Goal: Transaction & Acquisition: Purchase product/service

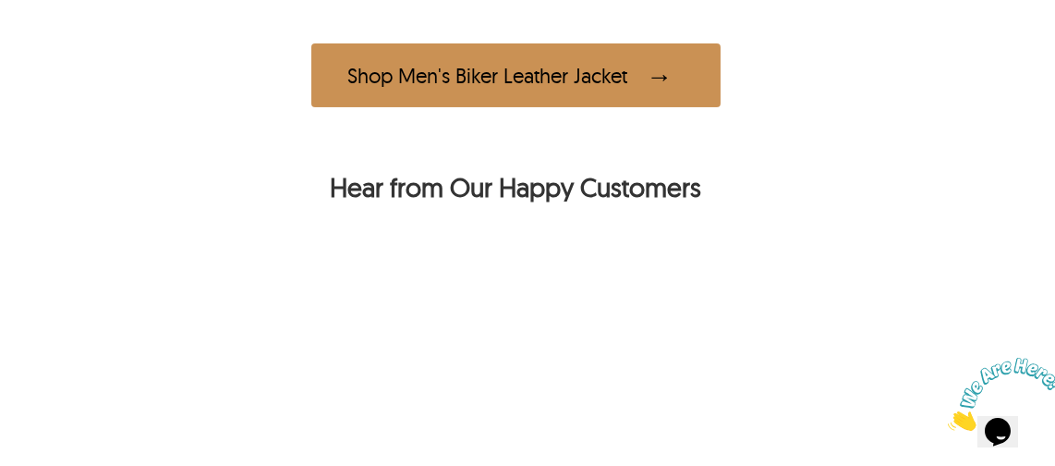
scroll to position [1114, 26]
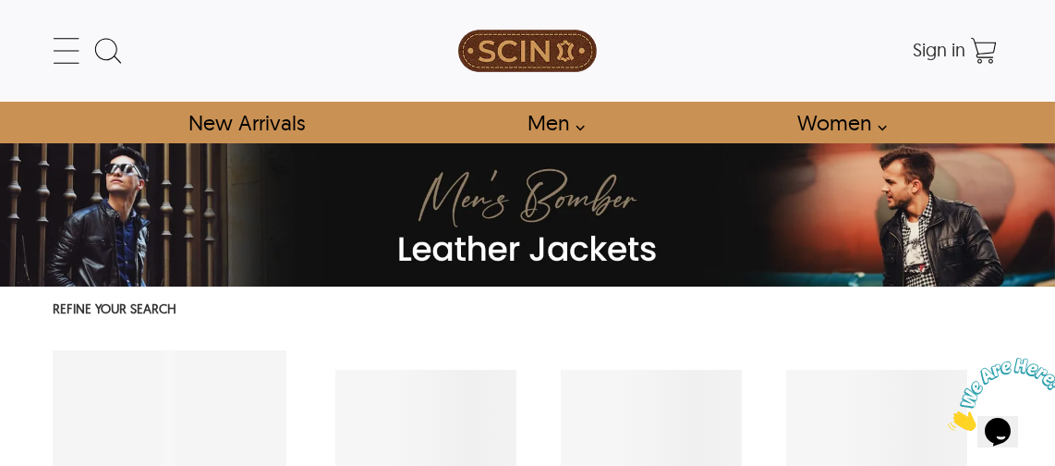
select select "********"
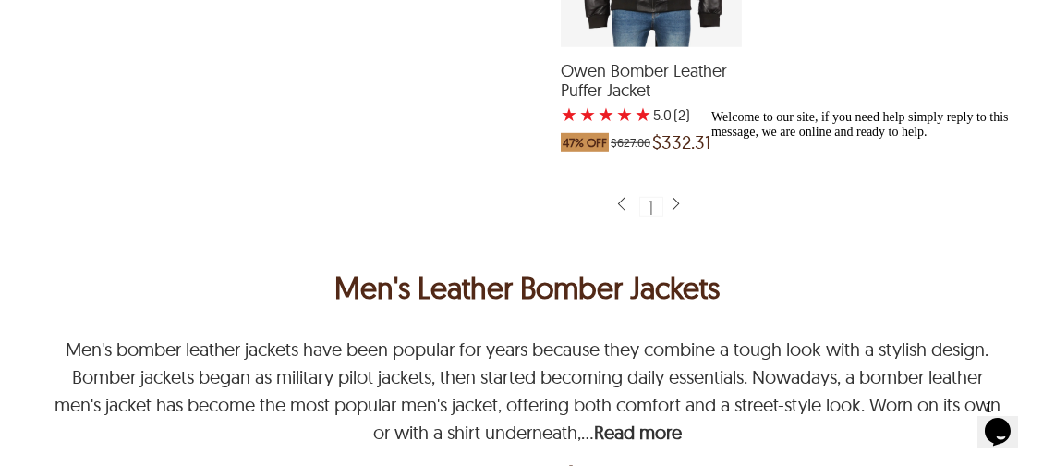
scroll to position [4322, 0]
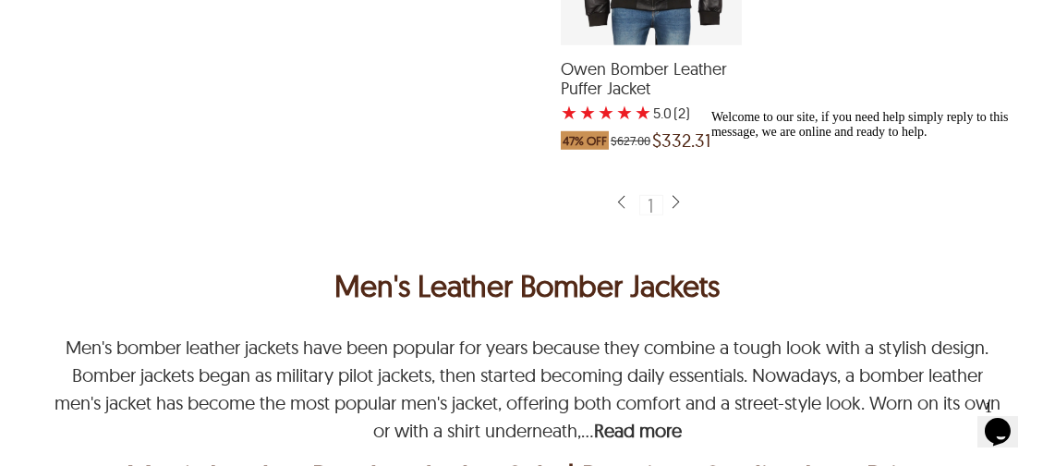
click at [670, 212] on img at bounding box center [675, 203] width 15 height 18
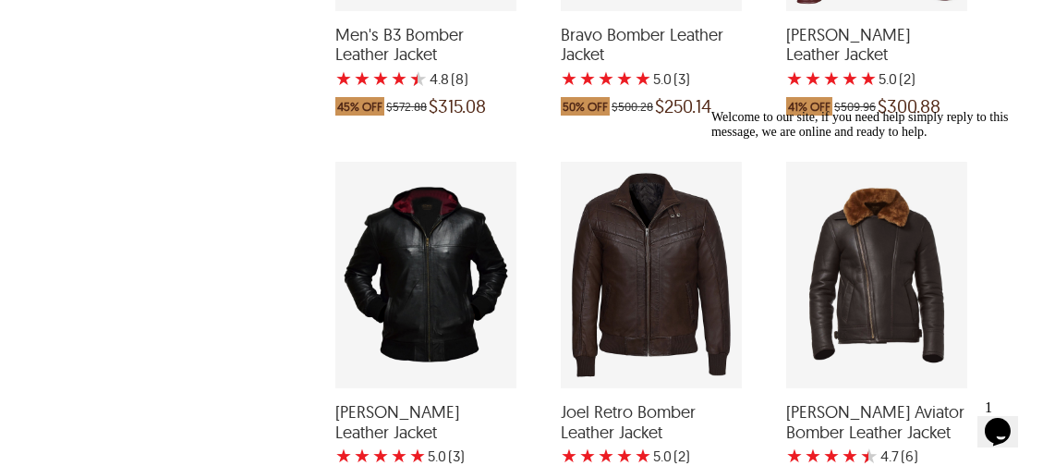
scroll to position [2464, 0]
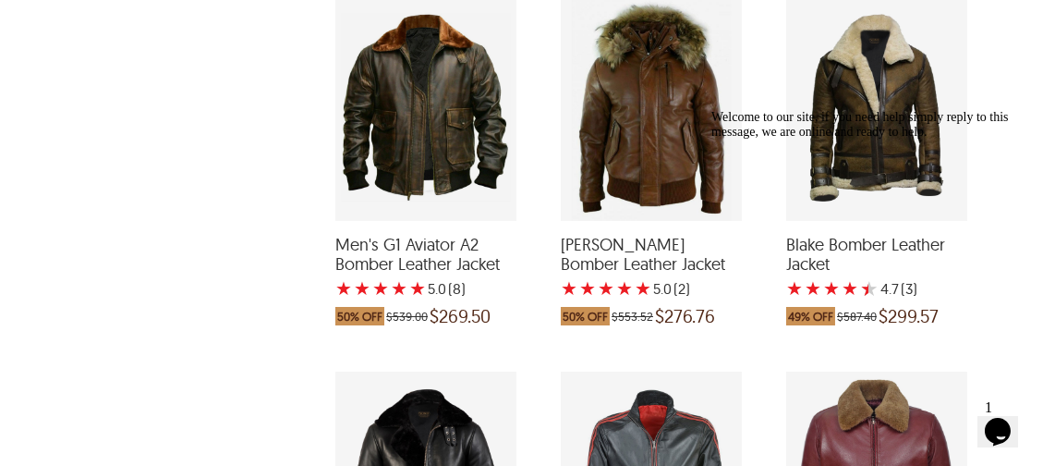
click at [470, 134] on div "Men's G1 Aviator A2 Bomber Leather Jacket with a 5 Star Rating 8 Product Review…" at bounding box center [425, 107] width 181 height 226
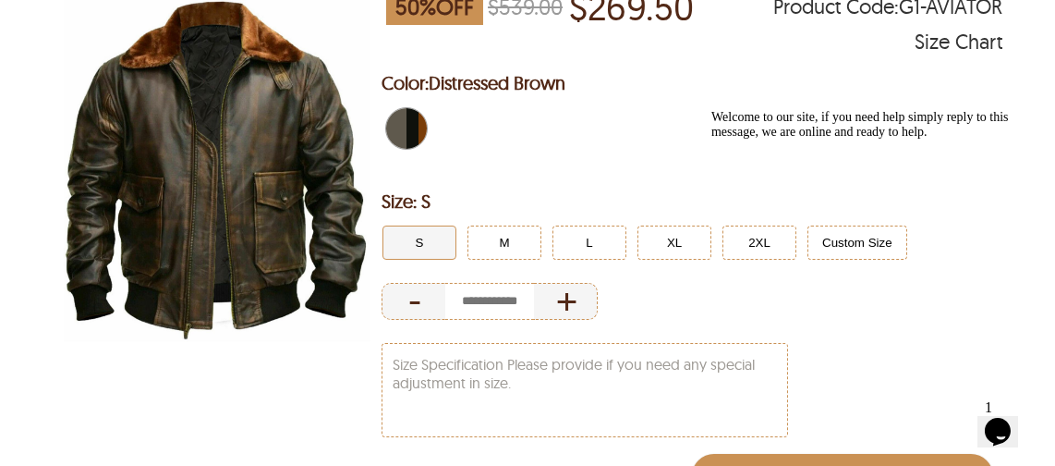
scroll to position [302, 0]
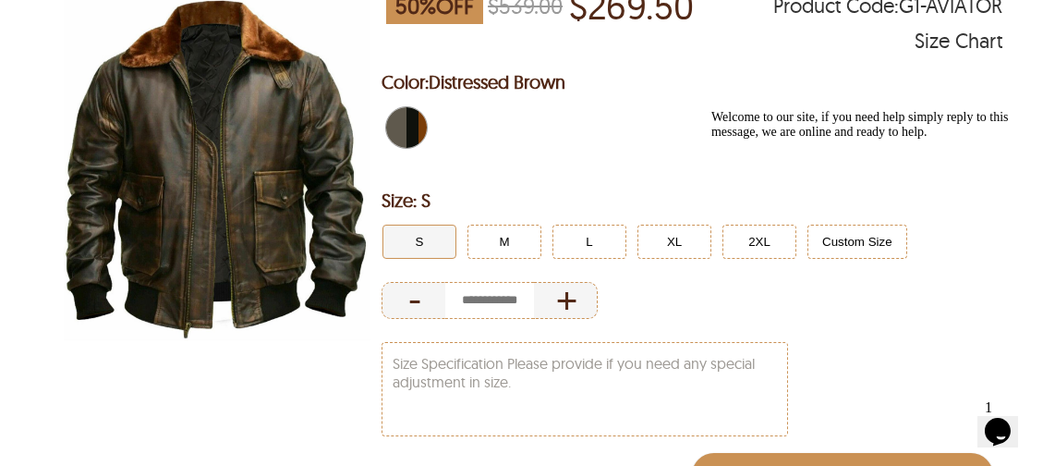
click at [760, 110] on div at bounding box center [876, 110] width 333 height 0
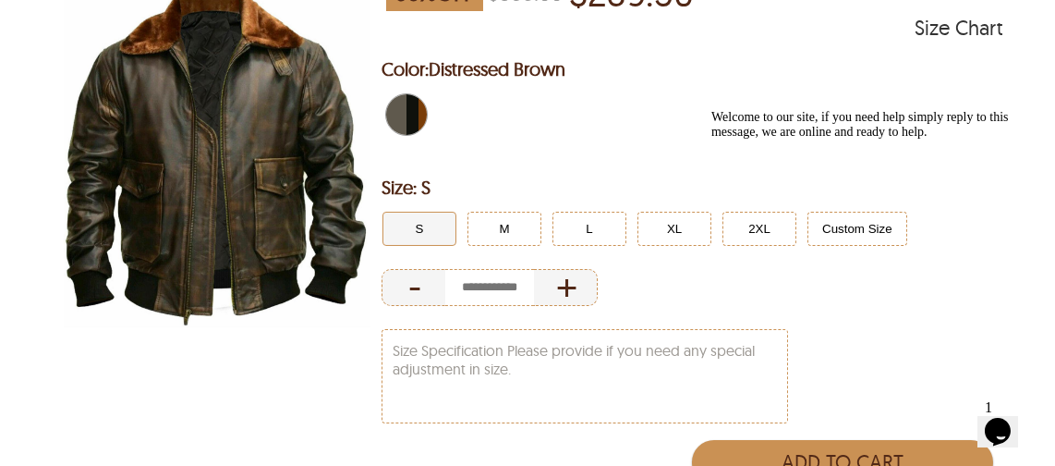
scroll to position [316, 0]
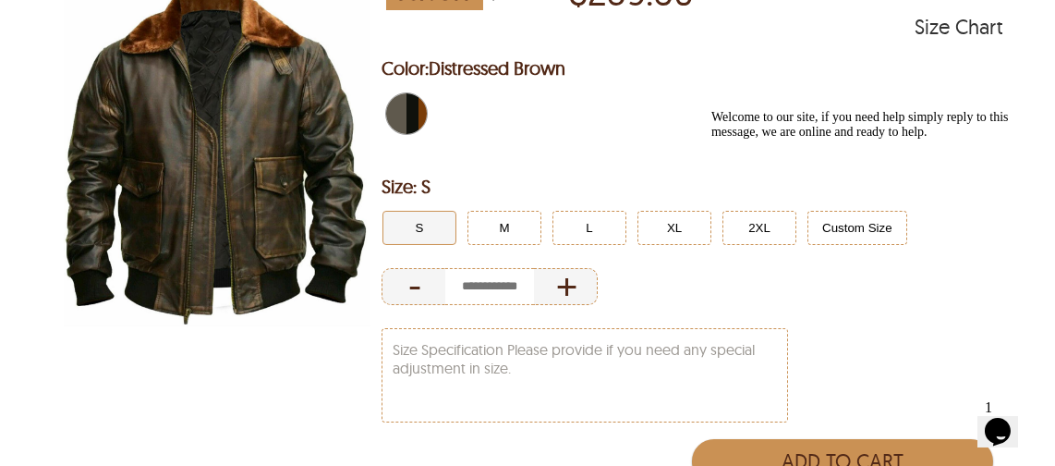
click at [760, 140] on div "Welcome to our site, if you need help simply reply to this message, we are onli…" at bounding box center [876, 125] width 333 height 30
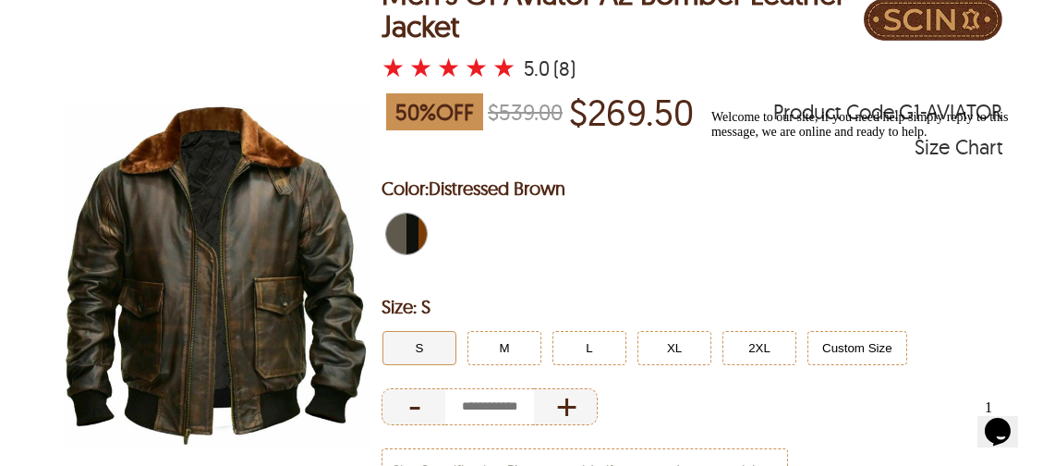
scroll to position [198, 0]
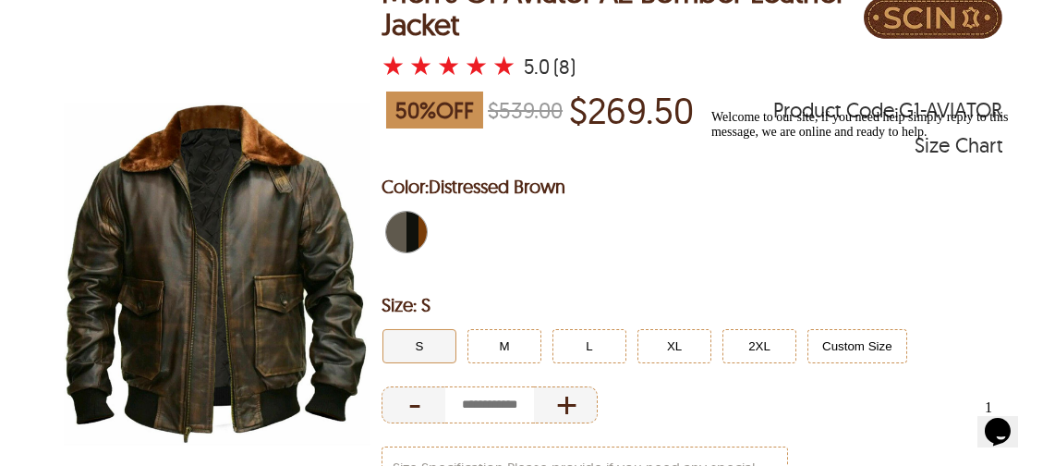
click at [202, 298] on img at bounding box center [217, 273] width 329 height 411
click at [742, 140] on div "Welcome to our site, if you need help simply reply to this message, we are onli…" at bounding box center [876, 125] width 333 height 30
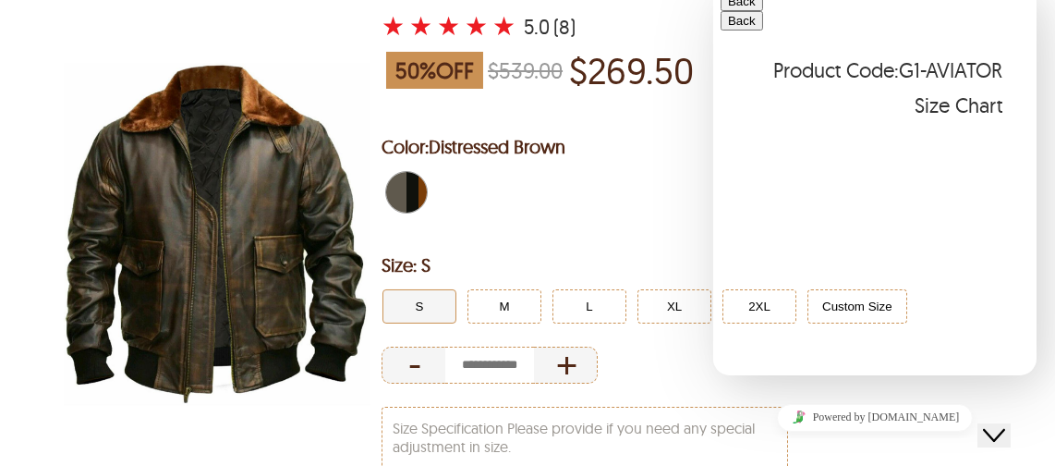
scroll to position [251, 0]
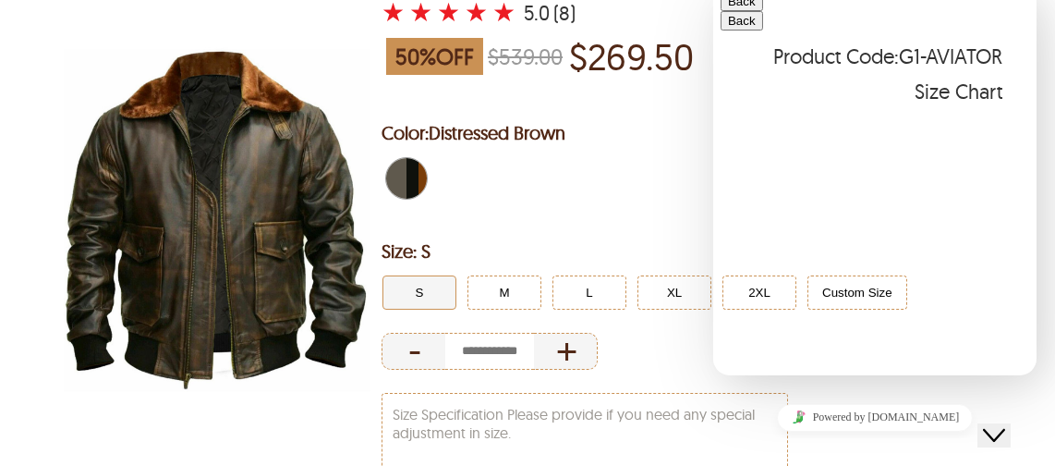
select select "********"
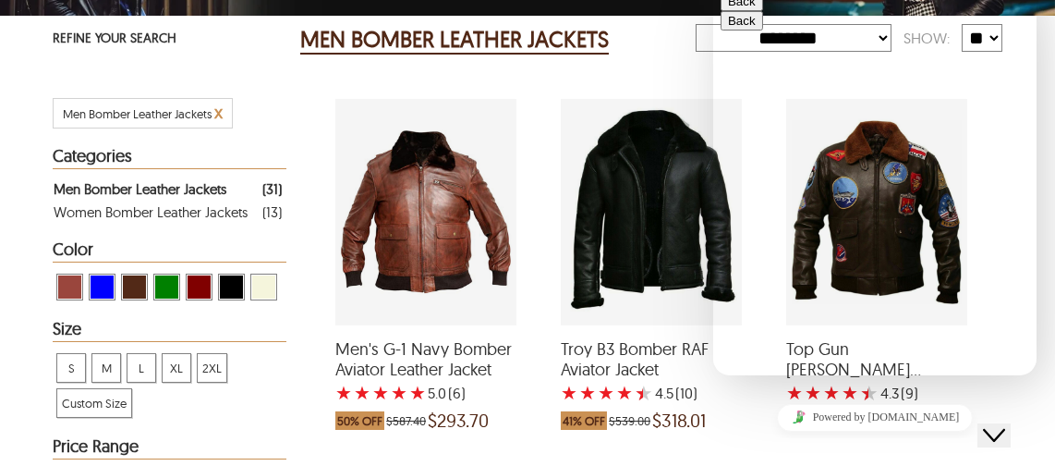
scroll to position [272, 0]
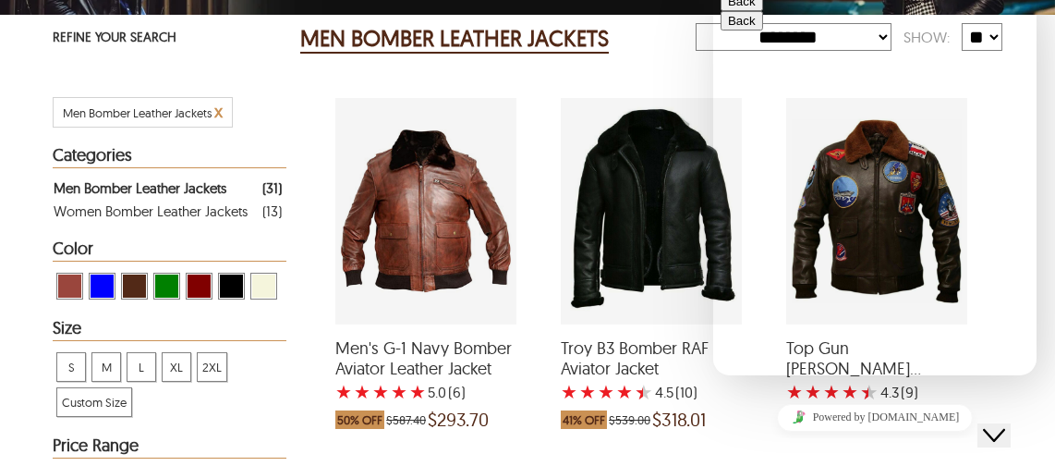
click at [481, 261] on div "Men's G-1 Navy Bomber Aviator Leather Jacket with a 5 Star Rating 6 Product Rev…" at bounding box center [425, 211] width 181 height 226
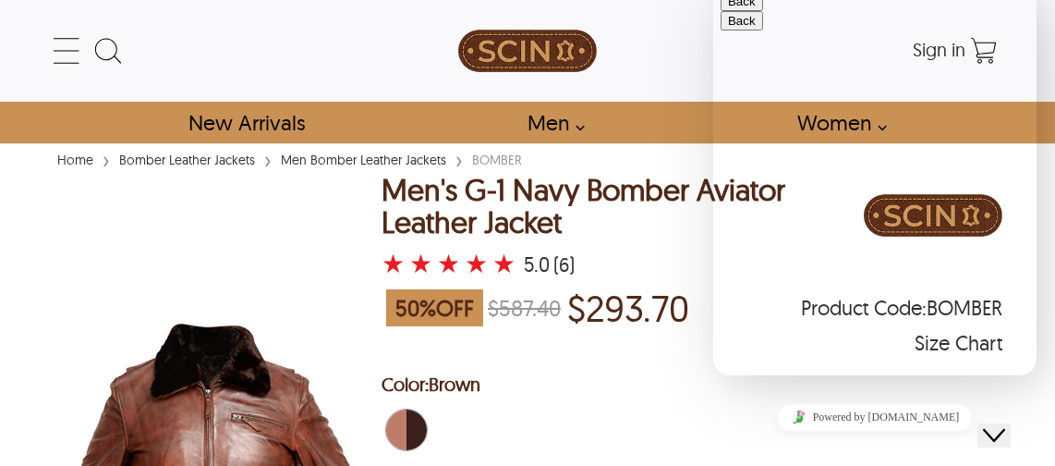
click at [742, 11] on button "Back" at bounding box center [741, 1] width 42 height 19
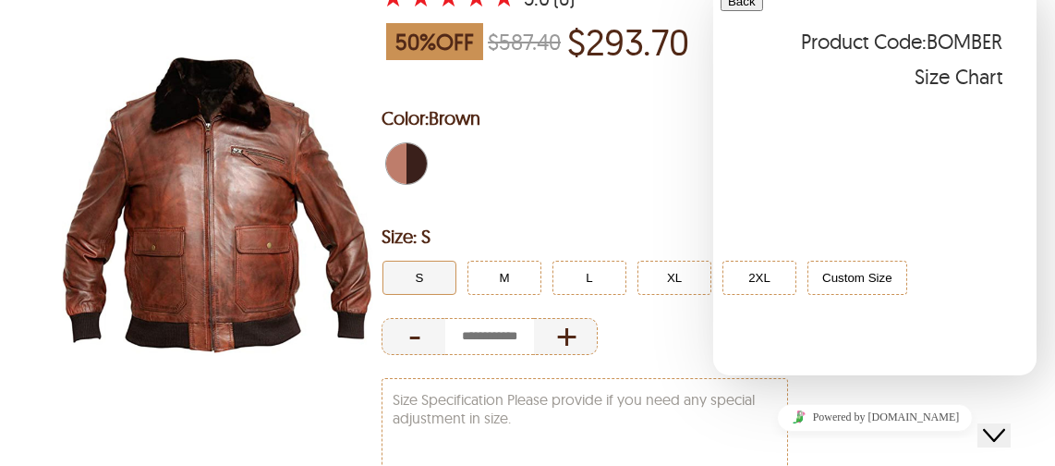
scroll to position [269, 0]
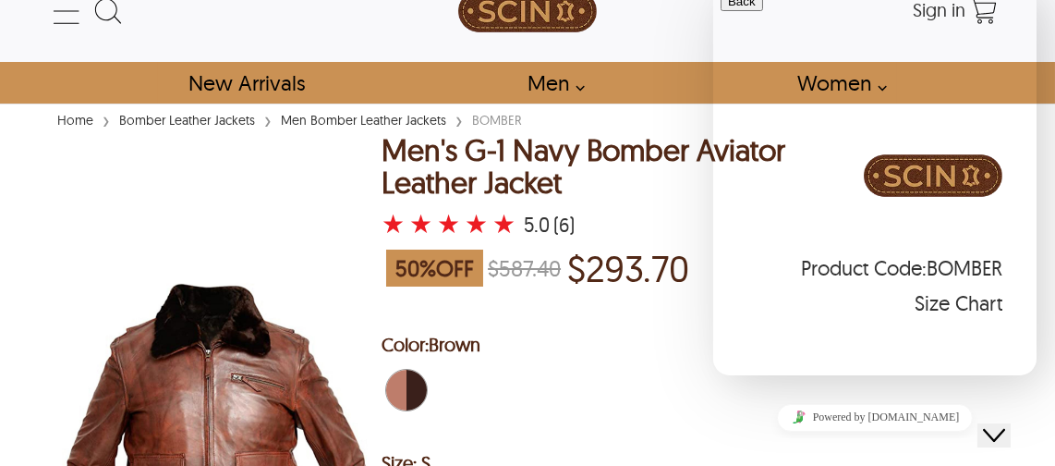
scroll to position [28, 0]
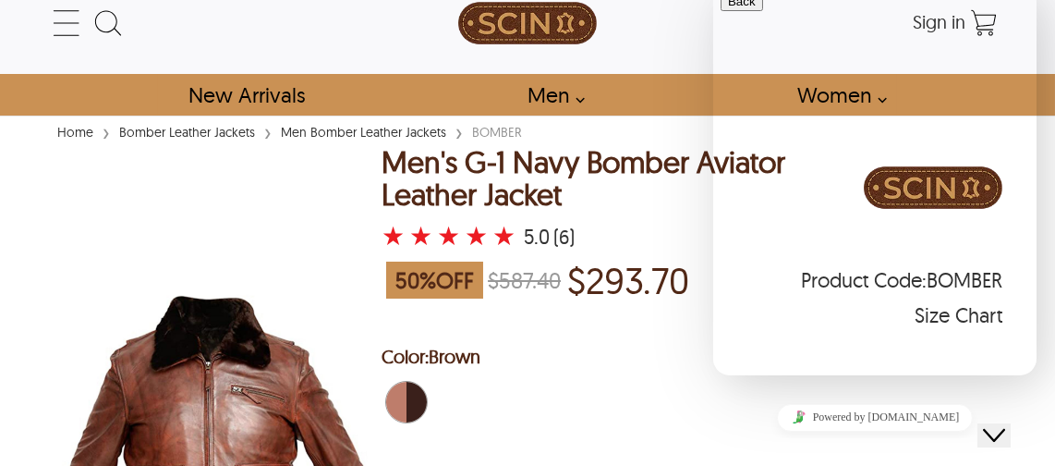
click at [952, 417] on p "Hi there" at bounding box center [874, 448] width 309 height 63
select select "********"
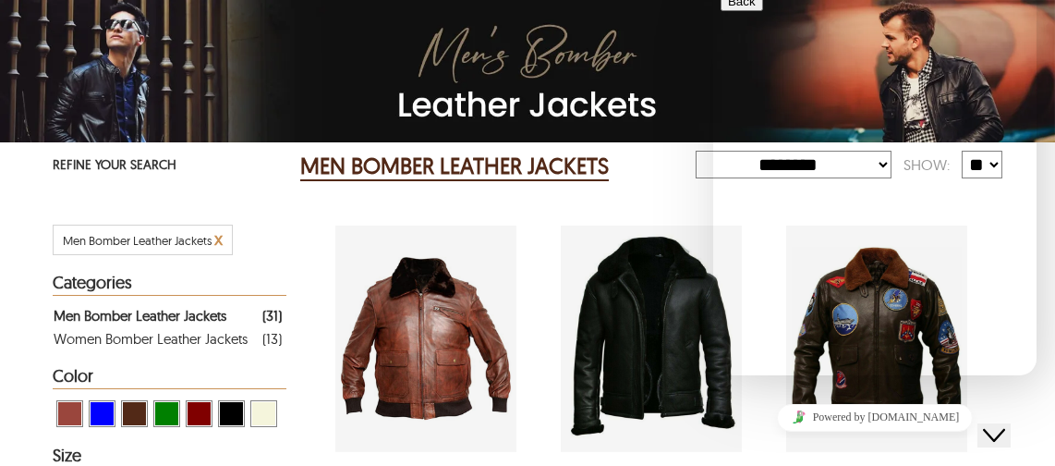
scroll to position [272, 0]
